Goal: Use online tool/utility: Use online tool/utility

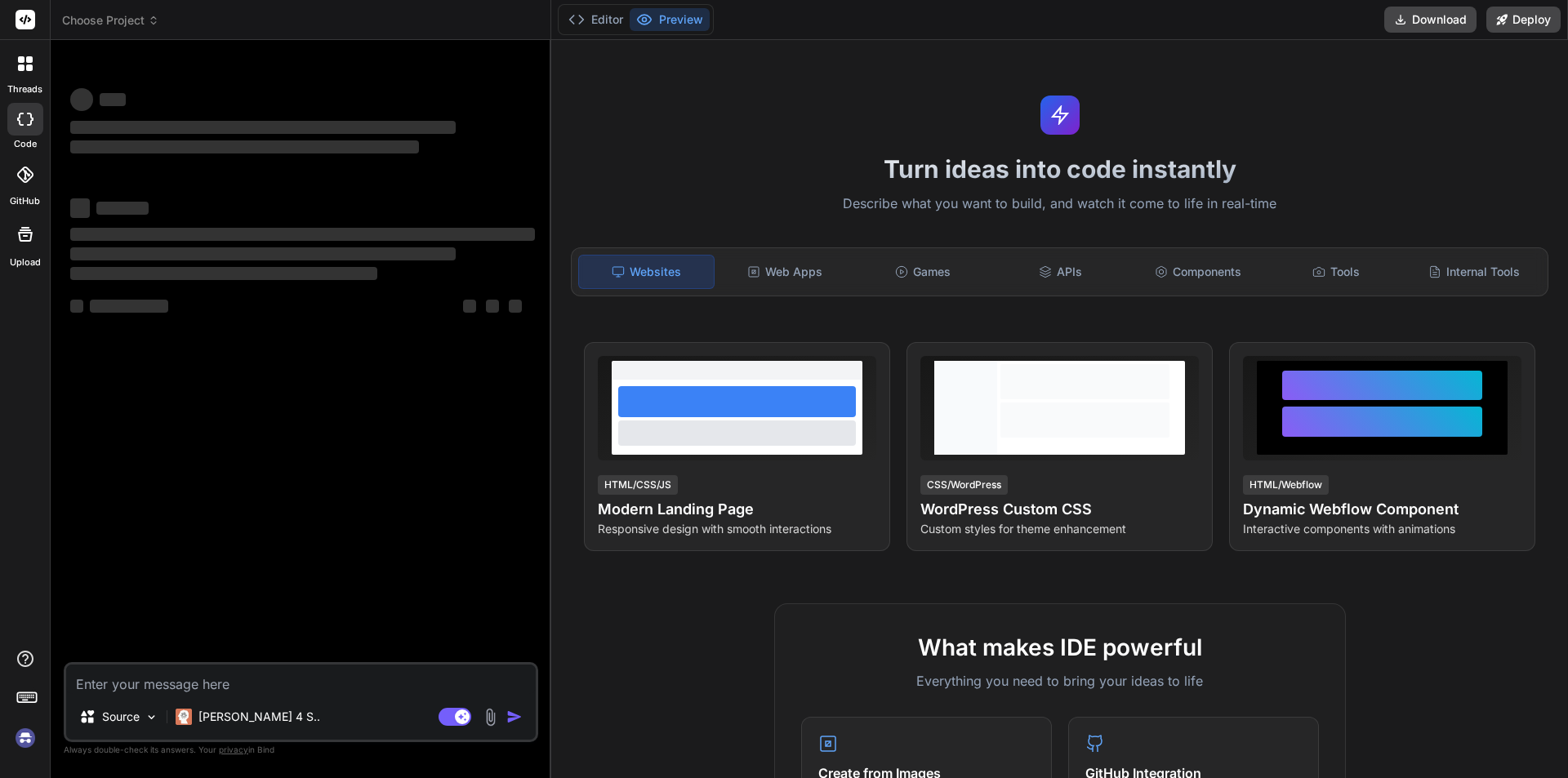
type textarea "x"
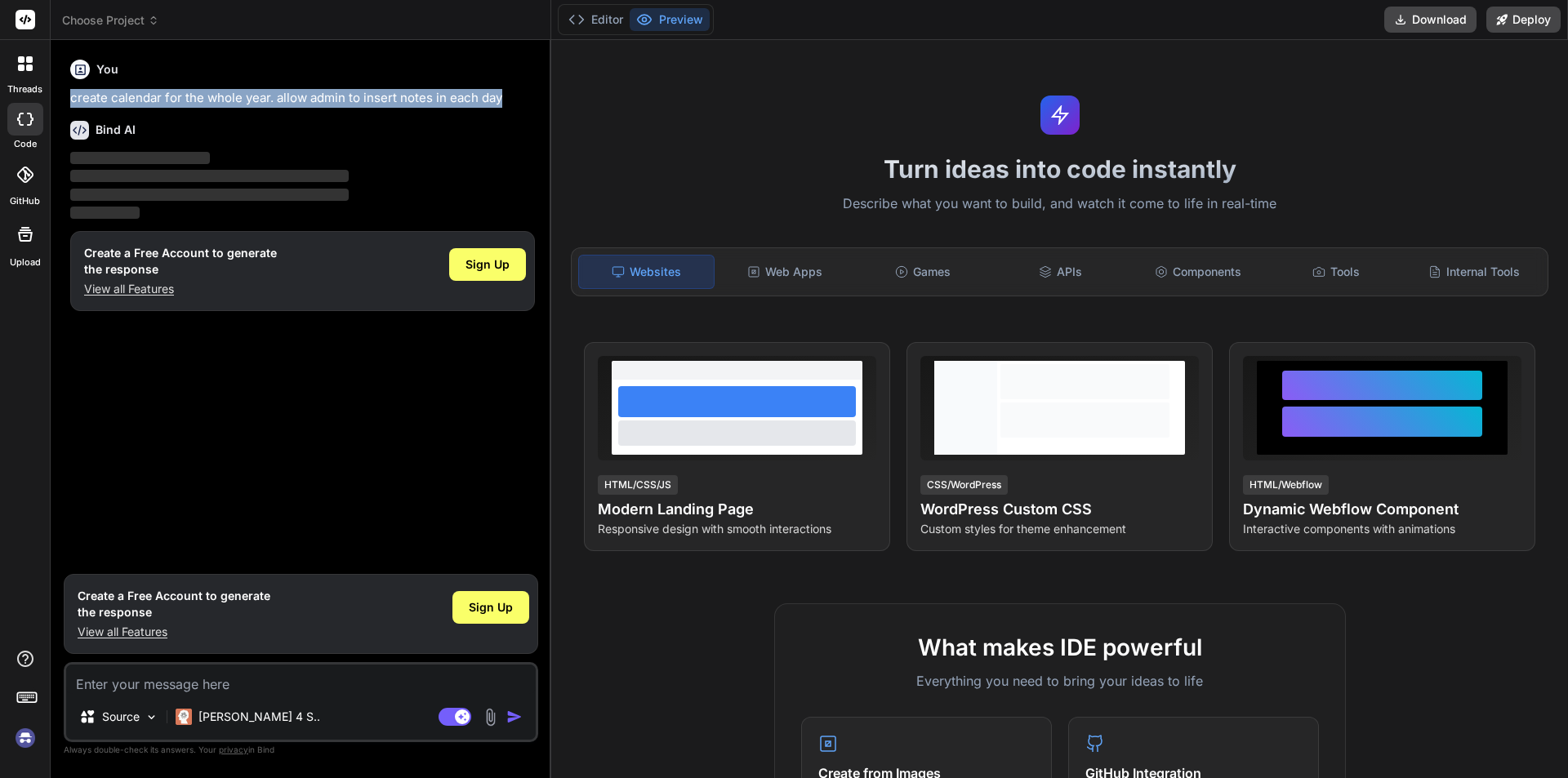
drag, startPoint x: 73, startPoint y: 99, endPoint x: 507, endPoint y: 98, distance: 434.0
click at [507, 98] on p "create calendar for the whole year. allow admin to insert notes in each day" at bounding box center [303, 98] width 465 height 19
copy p "create calendar for the whole year. allow admin to insert notes in each day"
click at [113, 628] on p "View all Features" at bounding box center [174, 632] width 193 height 16
click at [113, 692] on textarea at bounding box center [301, 679] width 470 height 29
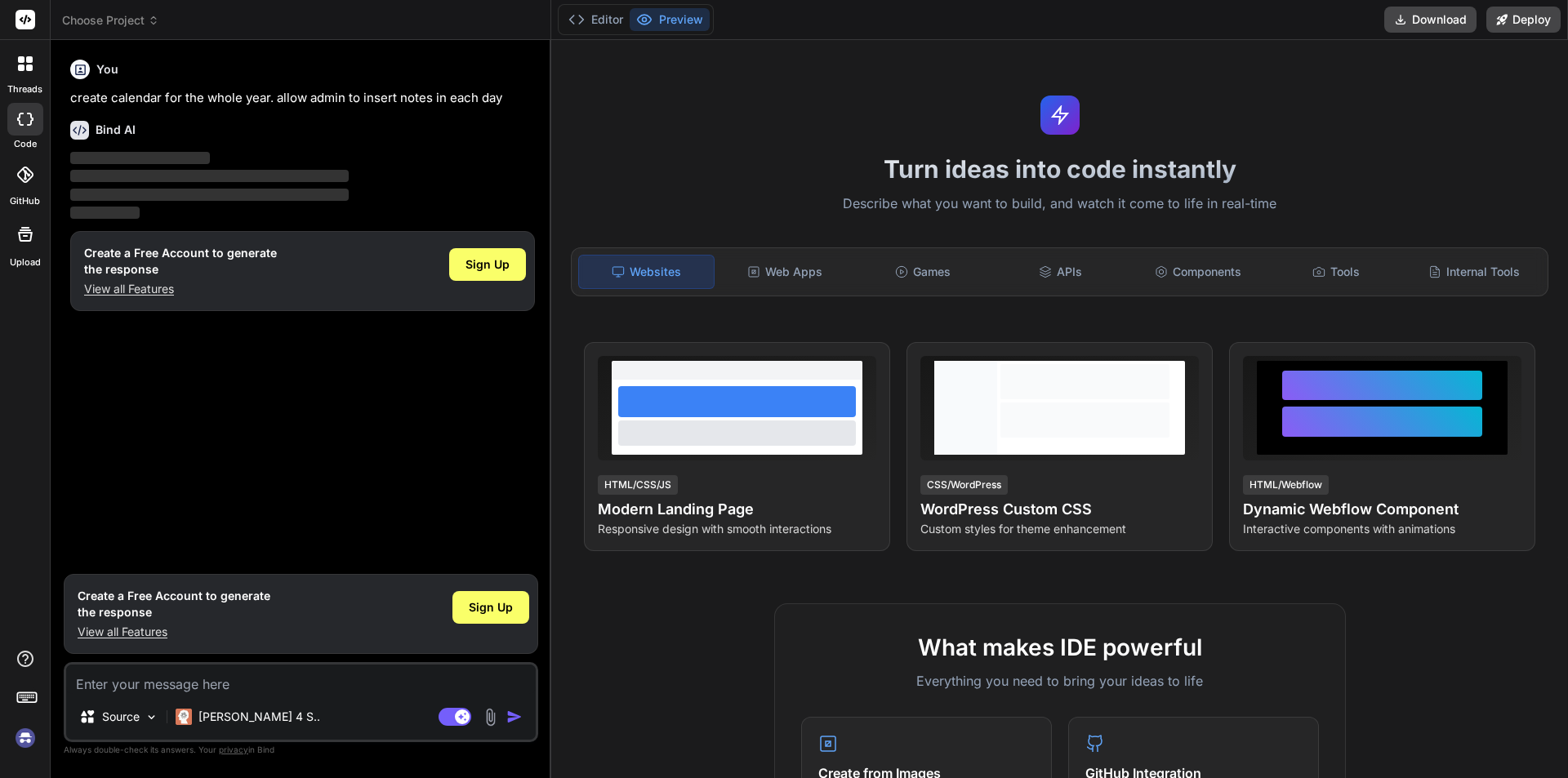
paste textarea "create calendar for the whole year. allow admin to insert notes in each day"
type textarea "create calendar for the whole year. allow admin to insert notes in each day"
type textarea "x"
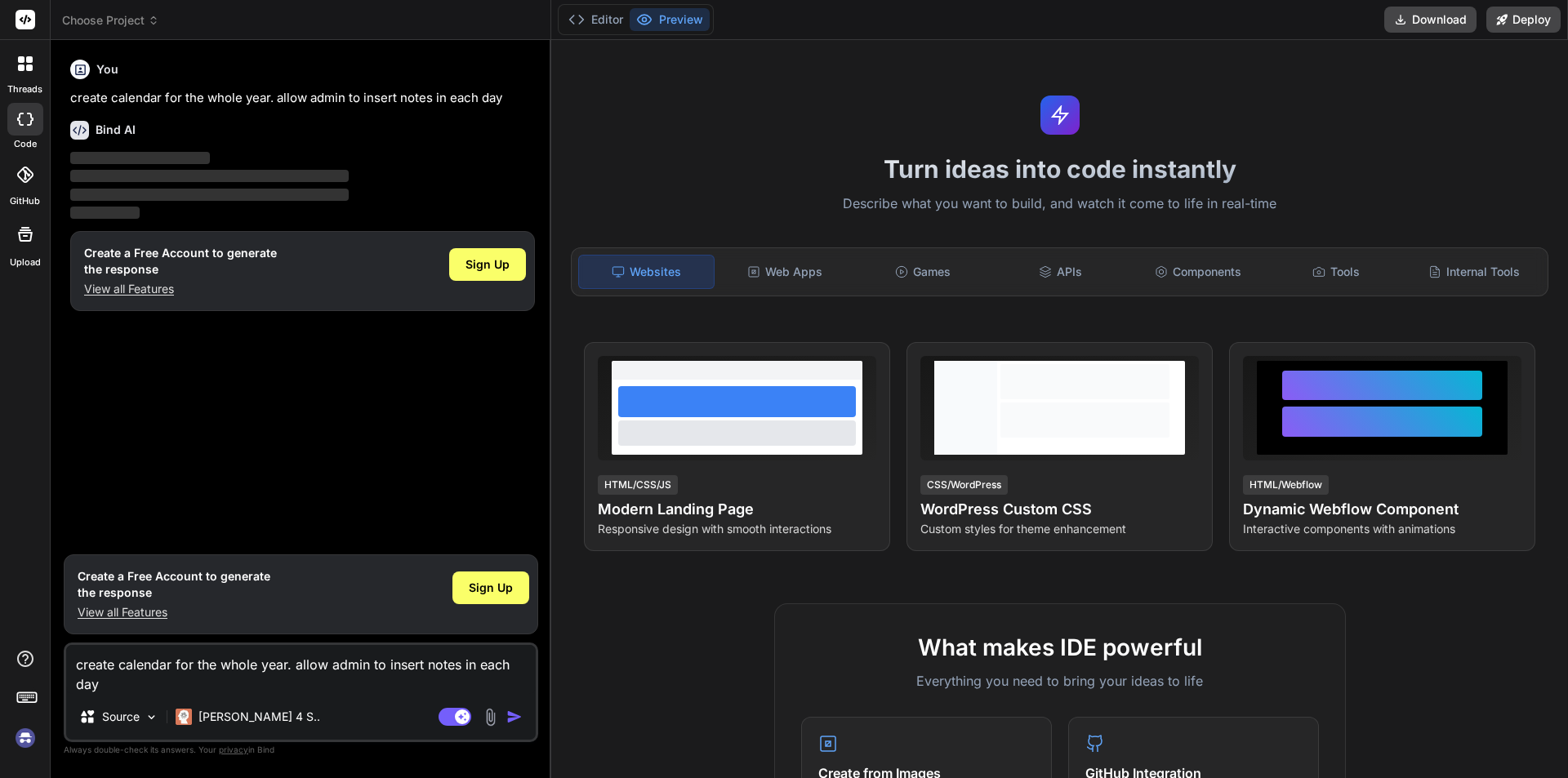
type textarea "create calendar for the whole year. allow admin to insert notes in each day"
click at [515, 717] on img "button" at bounding box center [514, 716] width 16 height 16
click at [133, 288] on p "View all Features" at bounding box center [181, 289] width 193 height 16
